Goal: Task Accomplishment & Management: Manage account settings

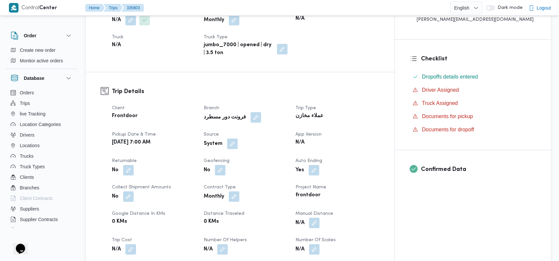
scroll to position [40, 0]
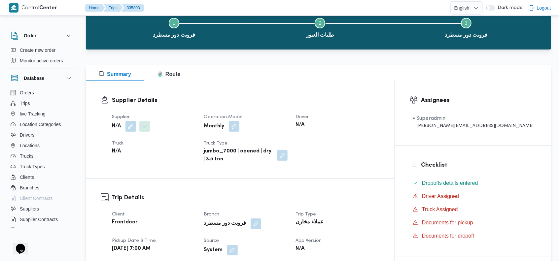
drag, startPoint x: 563, startPoint y: 20, endPoint x: 373, endPoint y: 38, distance: 191.5
click at [553, 19] on html "Control Center Home Trips 335803 English عربي Dark mode Logout Order Create new…" at bounding box center [279, 90] width 559 height 261
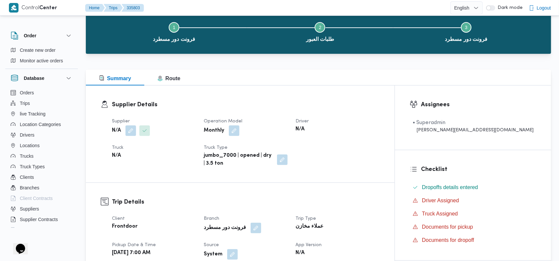
scroll to position [27, 0]
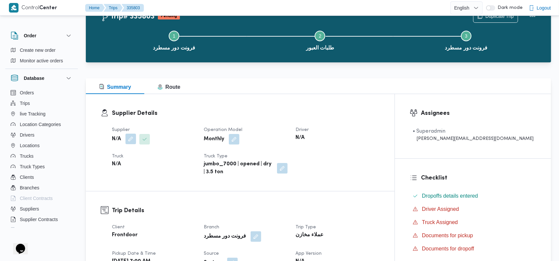
click at [131, 136] on button "button" at bounding box center [131, 139] width 11 height 11
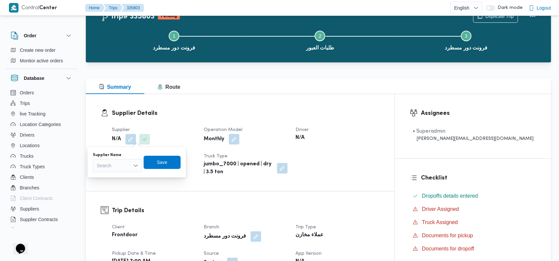
click at [124, 161] on div "Search" at bounding box center [118, 165] width 50 height 13
type input "ضيا"
click at [122, 196] on span "ضيا ء [PERSON_NAME]" at bounding box center [122, 197] width 34 height 8
click at [172, 160] on span "Save" at bounding box center [167, 162] width 11 height 8
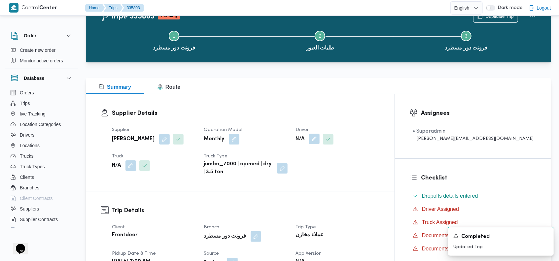
click at [320, 136] on button "button" at bounding box center [314, 139] width 11 height 11
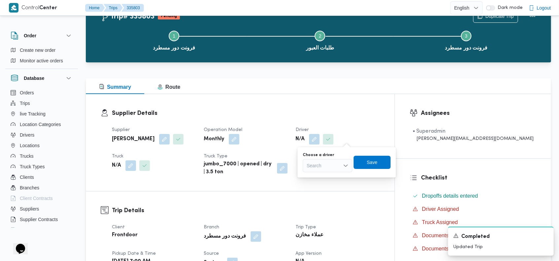
click at [328, 166] on div "Search" at bounding box center [328, 165] width 50 height 13
type input "نعيم"
click at [328, 176] on span "[PERSON_NAME] [PERSON_NAME]" at bounding box center [332, 178] width 34 height 8
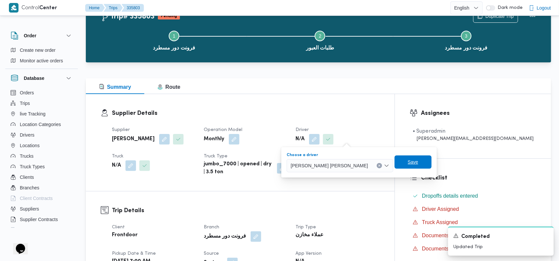
click at [408, 161] on span "Save" at bounding box center [413, 162] width 11 height 8
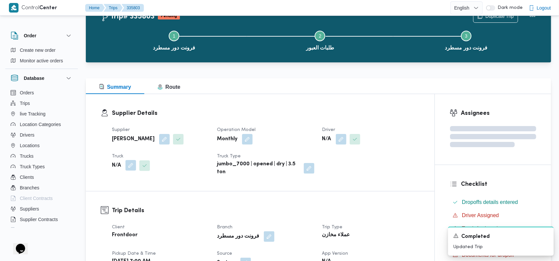
click at [131, 166] on button "button" at bounding box center [131, 165] width 11 height 11
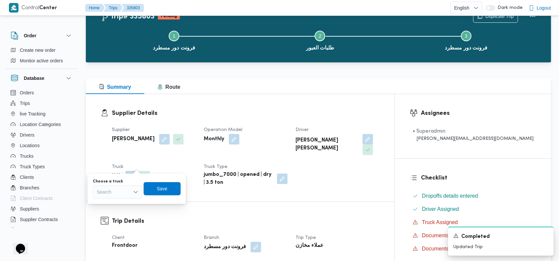
click at [114, 197] on div "Search" at bounding box center [118, 192] width 50 height 13
type input "786"
click at [117, 211] on span "كى 786 9 | null" at bounding box center [122, 214] width 34 height 8
click at [164, 189] on span "Save" at bounding box center [166, 189] width 11 height 8
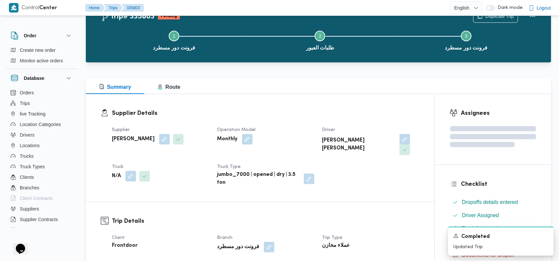
click at [280, 109] on h3 "Supplier Details" at bounding box center [266, 113] width 308 height 9
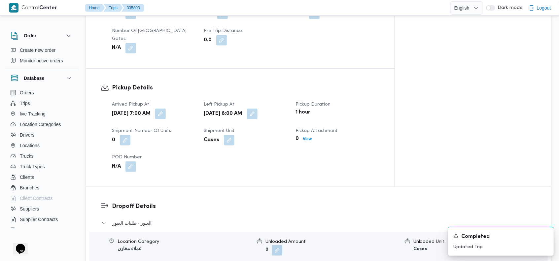
scroll to position [404, 0]
